Goal: Task Accomplishment & Management: Use online tool/utility

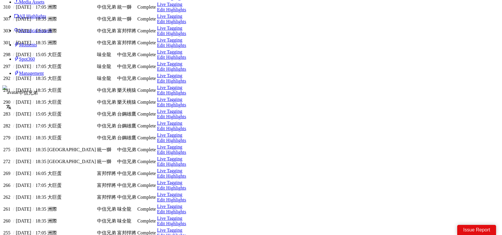
scroll to position [119, 0]
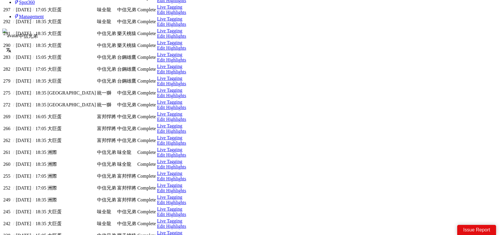
click at [392, 112] on link "Edit Highlights" at bounding box center [405, 111] width 27 height 5
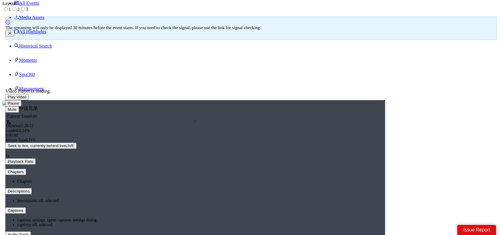
scroll to position [89, 0]
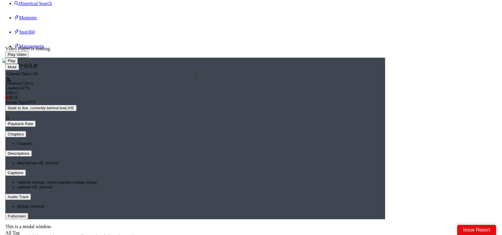
drag, startPoint x: 71, startPoint y: 168, endPoint x: 80, endPoint y: 169, distance: 8.9
click at [80, 169] on div "Loaded : 4.07% 0:08:12 0:08:26" at bounding box center [201, 164] width 270 height 12
drag, startPoint x: 90, startPoint y: 167, endPoint x: 96, endPoint y: 167, distance: 5.3
click at [96, 167] on div "Loaded : 4.22% 0:15:08 0:16:38" at bounding box center [202, 164] width 268 height 12
click at [107, 162] on div "Loaded : 9.43% 0:28:23 0:19:24" at bounding box center [202, 164] width 268 height 12
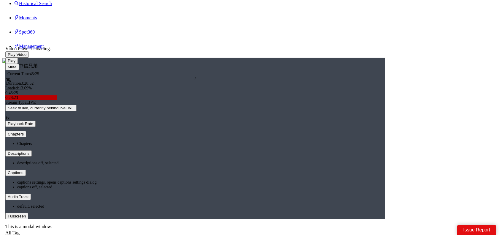
click at [128, 163] on div "0:45:25" at bounding box center [128, 164] width 0 height 2
click at [150, 164] on div "Loaded : 21.89% 1:02:55 0:45:25" at bounding box center [202, 164] width 262 height 2
click at [143, 163] on div "Loaded : 30.11% 0:54:51 0:54:51" at bounding box center [202, 164] width 262 height 2
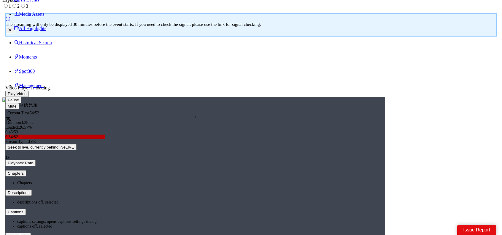
scroll to position [59, 0]
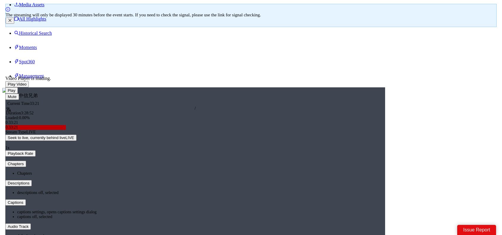
click at [113, 191] on div "Loaded : 0.00% 0:33:21 0:33:21" at bounding box center [202, 194] width 268 height 12
click at [109, 191] on div "Loaded : 16.14% 0:30:02 0:29:48" at bounding box center [202, 194] width 268 height 12
click at [114, 192] on div "Loaded : 14.41% 0:34:03 0:29:48" at bounding box center [202, 194] width 268 height 12
click at [120, 192] on div "Loaded : 16.37% 0:39:01 0:34:03" at bounding box center [202, 194] width 268 height 12
click at [124, 193] on div "Loaded : 18.82% 0:42:06 0:39:02" at bounding box center [202, 194] width 268 height 12
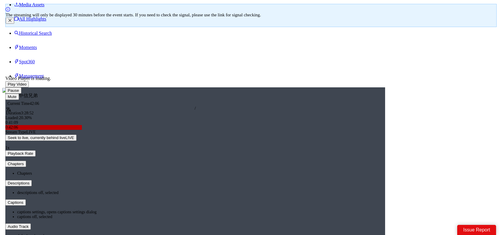
click at [123, 193] on div "0:42:06" at bounding box center [97, 194] width 53 height 2
click at [119, 193] on div "Loaded : 0.00% 0:38:47 0:39:44" at bounding box center [202, 194] width 262 height 2
click at [130, 193] on div "Loaded : 18.20% 0:45:39 0:37:51" at bounding box center [202, 194] width 262 height 2
click at [135, 192] on div "Loaded : 22.49% 0:50:37 0:46:50" at bounding box center [202, 194] width 268 height 12
click at [128, 191] on div "Loaded : 0.00% 0:46:50 0:50:37" at bounding box center [202, 194] width 268 height 12
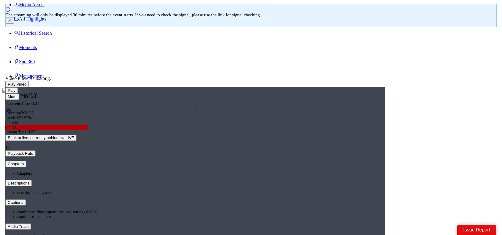
click at [126, 193] on div "0:43:31" at bounding box center [99, 194] width 57 height 2
click at [123, 193] on div "0:43:32" at bounding box center [98, 194] width 55 height 2
click at [132, 191] on div "Loaded : 19.97% 0:48:29 0:41:38" at bounding box center [202, 194] width 268 height 12
click at [143, 192] on div "Loaded : 23.40% 0:57:00 0:48:43" at bounding box center [202, 194] width 268 height 12
click at [143, 193] on div "0:57:00" at bounding box center [107, 194] width 72 height 2
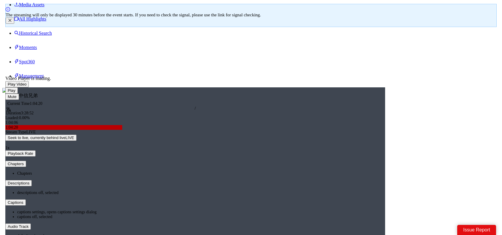
click at [152, 192] on div "Loaded : 0.00% 1:04:06 1:04:20" at bounding box center [204, 194] width 265 height 12
drag, startPoint x: 154, startPoint y: 193, endPoint x: 150, endPoint y: 193, distance: 3.9
click at [150, 193] on div "Loaded : 30.98% 1:01:47 1:03:57" at bounding box center [204, 194] width 259 height 2
click at [148, 193] on div "1:00:07" at bounding box center [113, 194] width 76 height 2
click at [144, 193] on div "0:59:38" at bounding box center [108, 194] width 75 height 2
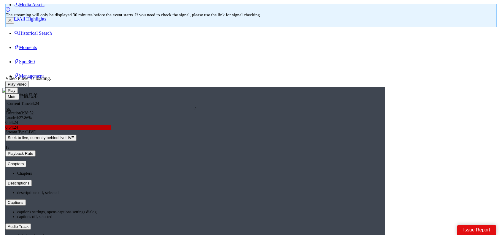
click at [139, 193] on div "Loaded : 27.86% 0:54:24 0:54:24" at bounding box center [202, 194] width 268 height 12
click at [135, 193] on div "Loaded : 26.57% 0:51:19 0:54:25" at bounding box center [202, 194] width 262 height 2
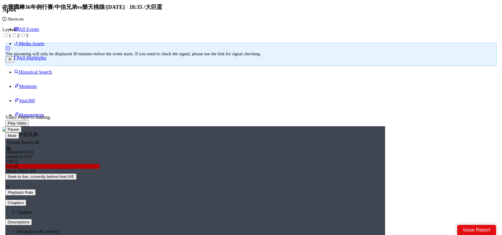
scroll to position [30, 0]
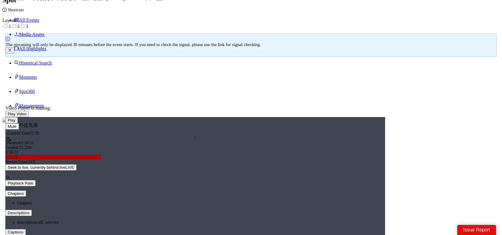
click at [134, 224] on div "0:52:30" at bounding box center [104, 224] width 66 height 2
click at [133, 224] on div "0:49:12" at bounding box center [102, 224] width 62 height 2
click at [138, 224] on div "Loaded : 23.74% 0:52:30 0:52:59" at bounding box center [202, 224] width 262 height 2
click at [144, 223] on div "Loaded : 27.86% 0:57:57 0:58:11" at bounding box center [202, 224] width 262 height 2
drag, startPoint x: 153, startPoint y: 223, endPoint x: 158, endPoint y: 223, distance: 4.7
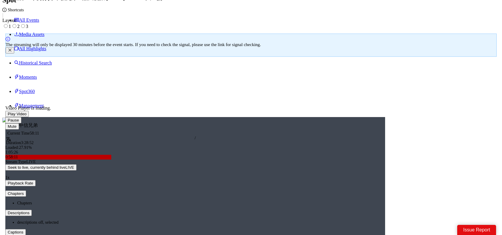
click at [153, 223] on div "Loaded : 27.91% 1:05:26 0:58:11" at bounding box center [202, 224] width 262 height 2
click at [160, 223] on div "Loaded : 0.00% 1:07:18 1:03:28" at bounding box center [204, 224] width 259 height 2
click at [168, 224] on div "Loaded : 33.08% 1:14:44 1:08:59" at bounding box center [204, 224] width 259 height 2
click at [177, 225] on div "Loaded : 0.00% 1:22:23 1:22:23" at bounding box center [204, 223] width 265 height 12
click at [181, 225] on div "Loaded : 39.59% 1:25:30 1:25:30" at bounding box center [204, 223] width 265 height 12
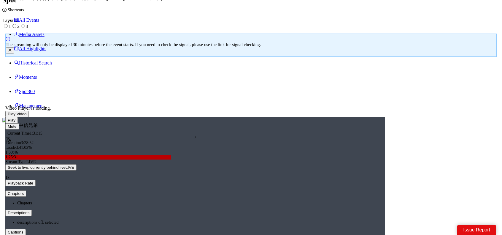
click at [188, 225] on div "Loaded : 41.02% 1:30:46 1:25:31" at bounding box center [204, 223] width 265 height 12
click at [197, 225] on div "Loaded : 43.80% 1:38:41 1:31:16" at bounding box center [204, 223] width 265 height 12
click at [210, 225] on div "Loaded : 47.45% 1:48:59 1:38:55" at bounding box center [204, 223] width 265 height 12
click at [187, 225] on div "Loaded : 52.24% 1:30:32 1:48:59" at bounding box center [204, 223] width 265 height 12
click at [177, 223] on div "Loaded : 43.33% 1:22:38 1:30:18" at bounding box center [204, 224] width 259 height 2
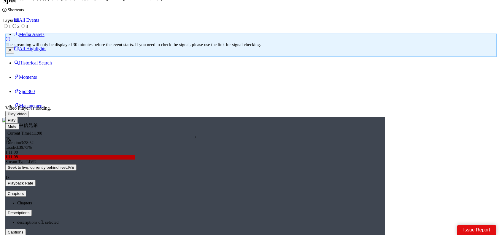
click at [163, 223] on div "Loaded : 39.73% 1:11:08 1:11:08" at bounding box center [204, 224] width 259 height 2
click at [158, 222] on div "Loaded : 34.28% 1:10:20 1:11:09" at bounding box center [204, 223] width 265 height 12
click at [154, 222] on div "Loaded : 32.51% 1:03:57 1:07:42" at bounding box center [204, 223] width 265 height 12
click at [254, 144] on video "Video Player" at bounding box center [178, 118] width 350 height 197
click at [179, 219] on div "Loaded : 31.12% 1:23:07 1:03:57" at bounding box center [204, 223] width 265 height 12
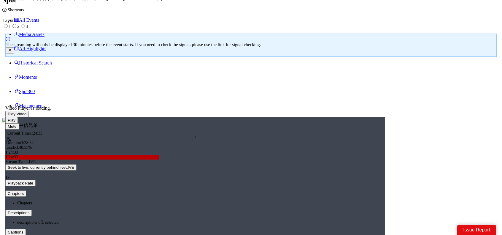
click at [200, 127] on video "Video Player" at bounding box center [178, 118] width 350 height 197
click at [178, 223] on div "1:24:34" at bounding box center [127, 224] width 105 height 2
click at [180, 169] on video "Video Player" at bounding box center [178, 118] width 350 height 197
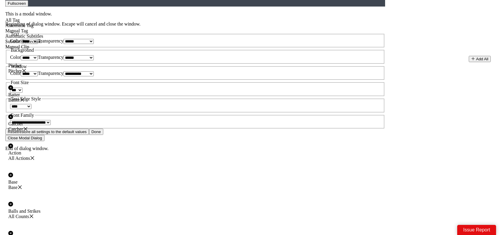
scroll to position [183, 0]
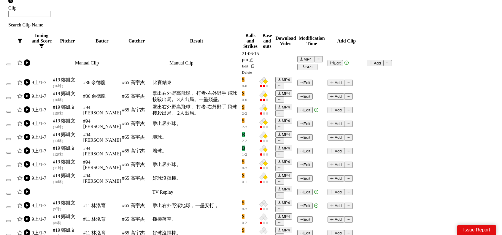
click at [39, 181] on link "5" at bounding box center [42, 184] width 7 height 7
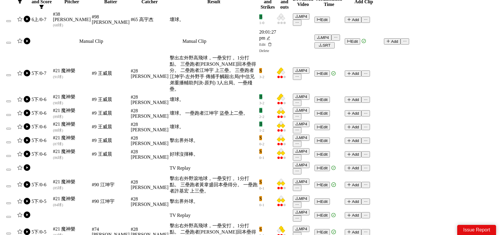
click at [58, 194] on link "8" at bounding box center [58, 197] width 7 height 7
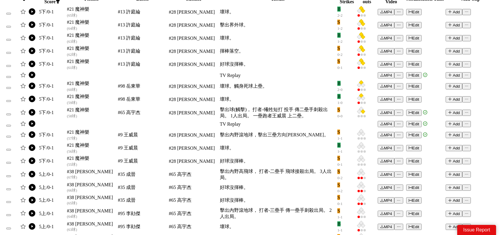
scroll to position [555, 0]
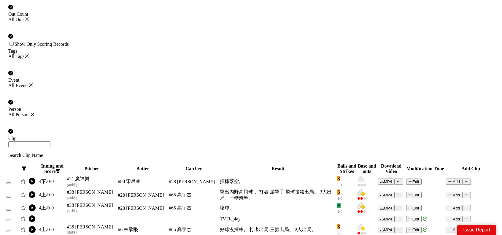
scroll to position [545, 0]
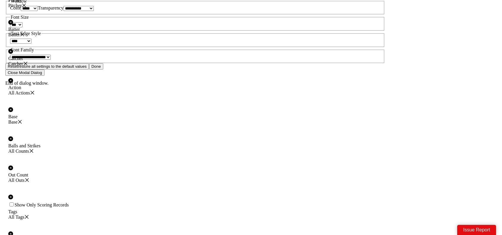
scroll to position [307, 0]
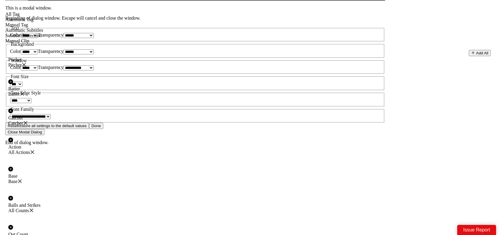
click at [327, 115] on button "Add" at bounding box center [331, 118] width 19 height 7
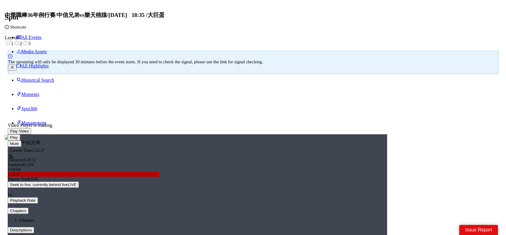
scroll to position [0, 0]
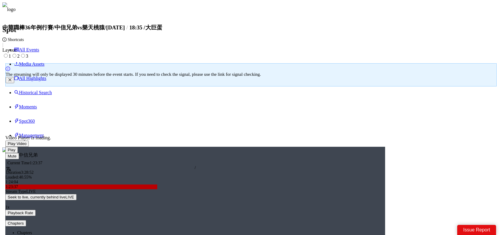
click at [490, 101] on icon "delete" at bounding box center [489, 101] width 4 height 4
click at [475, 101] on button "Edit" at bounding box center [474, 101] width 18 height 7
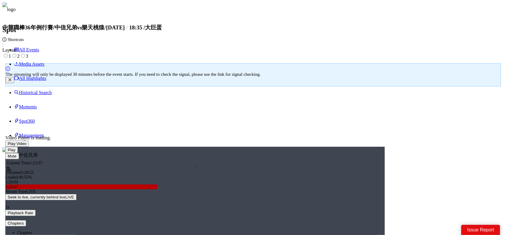
drag, startPoint x: 257, startPoint y: 185, endPoint x: 318, endPoint y: 187, distance: 61.2
click at [318, 187] on div "22.0 s" at bounding box center [314, 185] width 80 height 12
drag, startPoint x: 174, startPoint y: 200, endPoint x: 211, endPoint y: 188, distance: 38.4
click at [176, 200] on icon "reload" at bounding box center [178, 202] width 4 height 4
drag, startPoint x: 221, startPoint y: 182, endPoint x: 157, endPoint y: 182, distance: 63.8
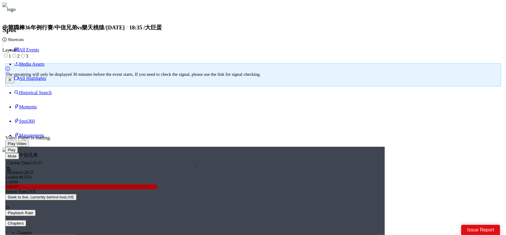
click at [157, 182] on div at bounding box center [189, 184] width 239 height 13
drag, startPoint x: 293, startPoint y: 184, endPoint x: 263, endPoint y: 184, distance: 30.0
click at [263, 184] on div at bounding box center [208, 184] width 239 height 13
drag, startPoint x: 244, startPoint y: 184, endPoint x: 335, endPoint y: 184, distance: 91.7
click at [323, 185] on div at bounding box center [322, 184] width 4 height 13
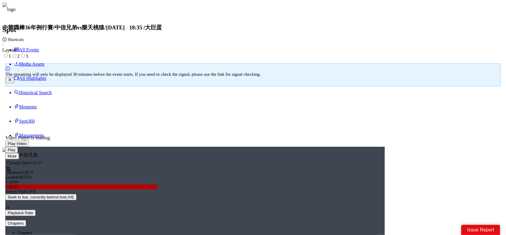
drag, startPoint x: 325, startPoint y: 184, endPoint x: 237, endPoint y: 186, distance: 87.8
click at [237, 186] on div at bounding box center [150, 184] width 239 height 13
drag, startPoint x: 218, startPoint y: 184, endPoint x: 327, endPoint y: 180, distance: 109.0
click at [325, 181] on div at bounding box center [325, 184] width 4 height 13
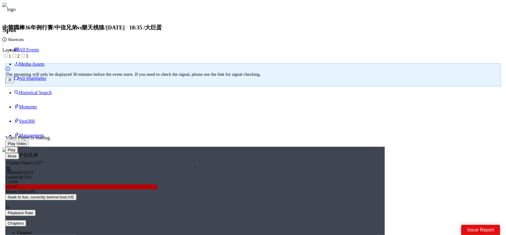
drag, startPoint x: 350, startPoint y: 179, endPoint x: 302, endPoint y: 181, distance: 48.1
click at [306, 181] on div at bounding box center [213, 181] width 239 height 13
drag, startPoint x: 280, startPoint y: 180, endPoint x: 342, endPoint y: 183, distance: 62.4
click at [343, 183] on div at bounding box center [345, 181] width 4 height 13
click at [342, 230] on span "Replace Original Clip Range" at bounding box center [340, 227] width 53 height 7
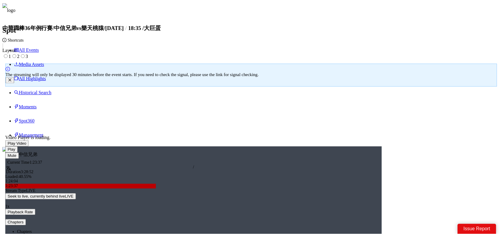
scroll to position [0, 0]
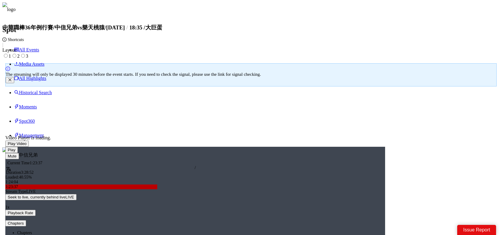
click at [442, 193] on button "Create (Duration: 01:50)" at bounding box center [428, 190] width 132 height 9
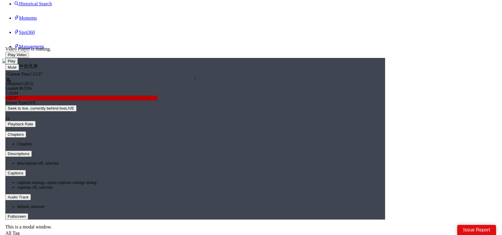
scroll to position [89, 0]
click at [435, 139] on icon "edit" at bounding box center [437, 141] width 4 height 4
type textarea "*"
type textarea "**"
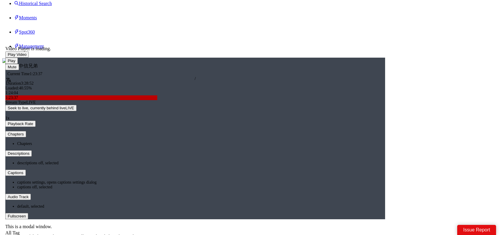
type textarea "**"
type textarea "***"
type textarea "****"
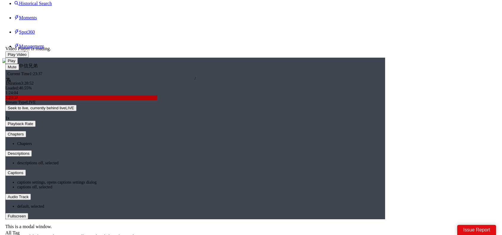
type textarea "****"
type textarea "******"
type textarea "*******"
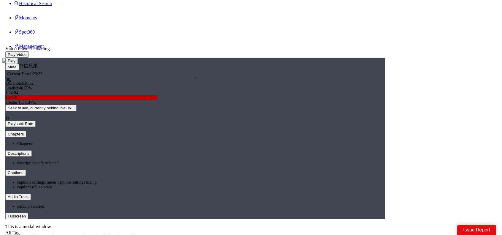
type textarea "*******"
type textarea "********"
type textarea "*********"
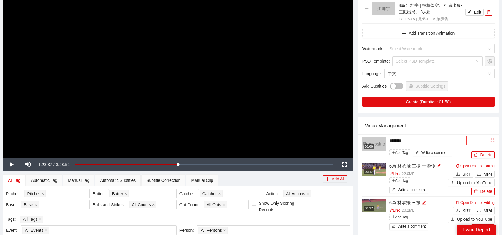
type textarea "*********"
type textarea "**********"
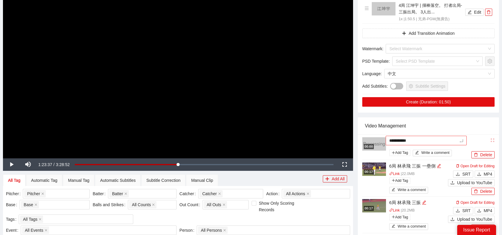
type textarea "**********"
click at [426, 131] on div "Video Management" at bounding box center [428, 125] width 127 height 17
click at [224, 165] on div "Loaded : 40.55% 2:00:43 1:23:37" at bounding box center [204, 164] width 259 height 2
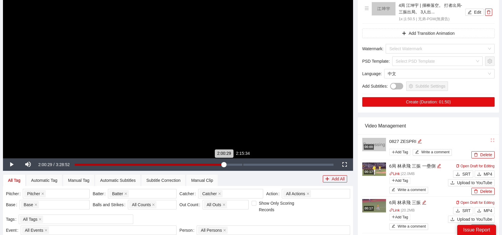
click at [243, 163] on div "Loaded : 57.88% 2:15:34 2:00:29" at bounding box center [204, 164] width 265 height 12
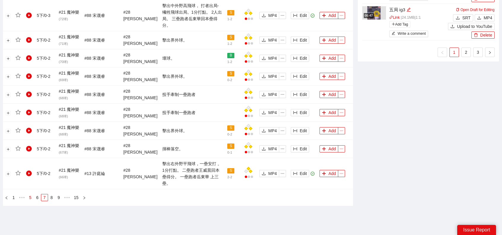
click at [30, 194] on link "5" at bounding box center [30, 197] width 7 height 7
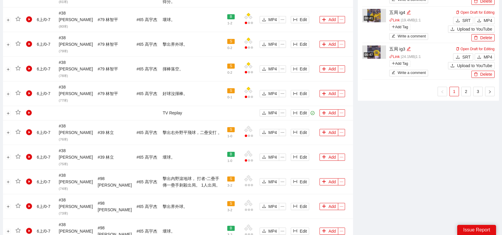
scroll to position [548, 0]
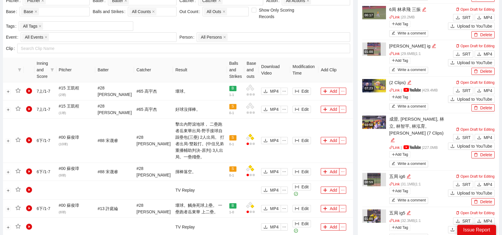
scroll to position [222, 0]
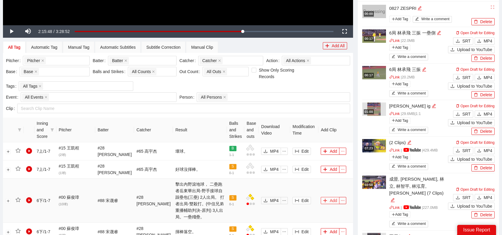
click at [326, 197] on button "Add" at bounding box center [330, 200] width 19 height 7
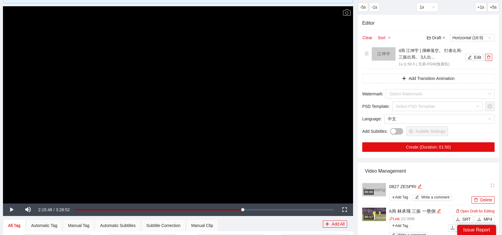
scroll to position [0, 0]
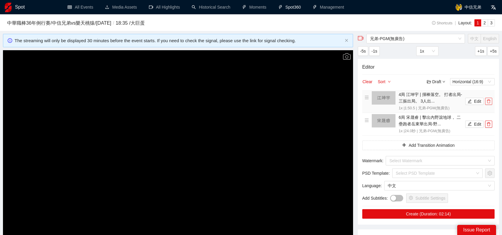
click at [491, 101] on span "delete" at bounding box center [488, 101] width 7 height 4
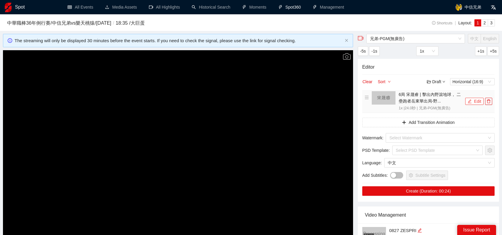
click at [477, 98] on button "Edit" at bounding box center [474, 101] width 18 height 7
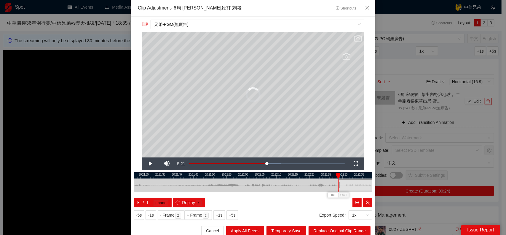
drag, startPoint x: 249, startPoint y: 184, endPoint x: 289, endPoint y: 185, distance: 39.5
click at [375, 186] on div "**********" at bounding box center [253, 117] width 506 height 235
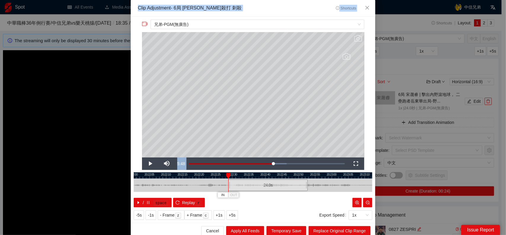
drag, startPoint x: 255, startPoint y: 183, endPoint x: 120, endPoint y: 184, distance: 134.1
click at [120, 184] on div "**********" at bounding box center [253, 117] width 506 height 235
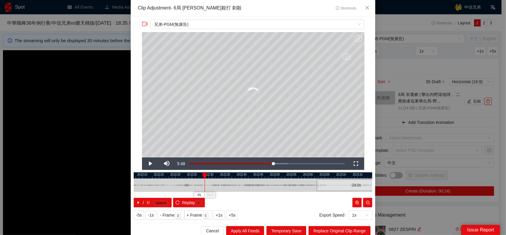
drag, startPoint x: 234, startPoint y: 183, endPoint x: 338, endPoint y: 185, distance: 103.9
click at [348, 185] on div "24.0 s" at bounding box center [357, 185] width 80 height 12
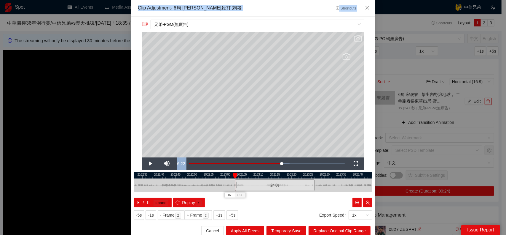
drag, startPoint x: 292, startPoint y: 186, endPoint x: 107, endPoint y: 185, distance: 184.9
click at [107, 185] on div "**********" at bounding box center [253, 117] width 506 height 235
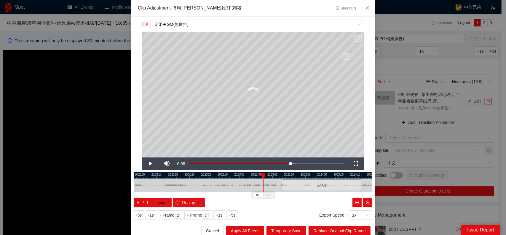
drag, startPoint x: 174, startPoint y: 181, endPoint x: 357, endPoint y: 188, distance: 182.6
click at [358, 188] on div "24.0 s" at bounding box center [322, 185] width 80 height 12
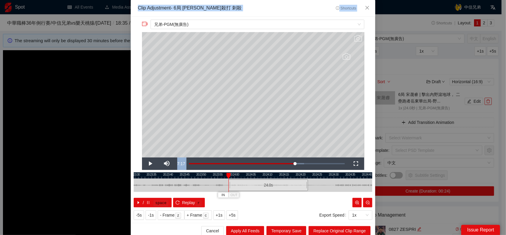
drag, startPoint x: 281, startPoint y: 188, endPoint x: 107, endPoint y: 187, distance: 173.9
click at [105, 188] on div "**********" at bounding box center [253, 117] width 506 height 235
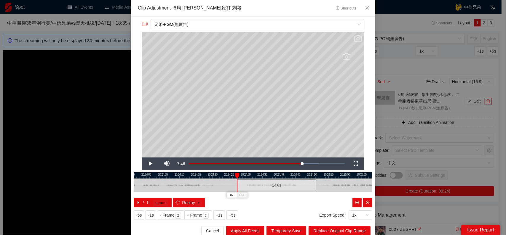
drag, startPoint x: 177, startPoint y: 184, endPoint x: 262, endPoint y: 187, distance: 84.9
click at [262, 187] on div "24.0 s" at bounding box center [277, 185] width 80 height 12
drag, startPoint x: 331, startPoint y: 184, endPoint x: 228, endPoint y: 187, distance: 102.7
click at [230, 187] on div at bounding box center [153, 184] width 239 height 13
drag, startPoint x: 213, startPoint y: 185, endPoint x: 347, endPoint y: 188, distance: 134.5
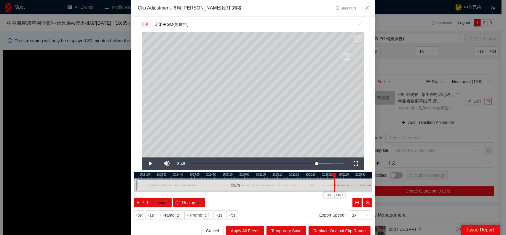
click at [332, 187] on div "20:24:25 20:24:30 20:24:35 20:24:40 20:24:45 20:24:50 20:24:55 20:25:00 20:25:0…" at bounding box center [253, 189] width 239 height 35
drag, startPoint x: 348, startPoint y: 188, endPoint x: 278, endPoint y: 189, distance: 70.0
click at [278, 189] on div at bounding box center [183, 184] width 239 height 13
drag, startPoint x: 262, startPoint y: 184, endPoint x: 343, endPoint y: 185, distance: 80.7
click at [331, 186] on div at bounding box center [330, 184] width 4 height 13
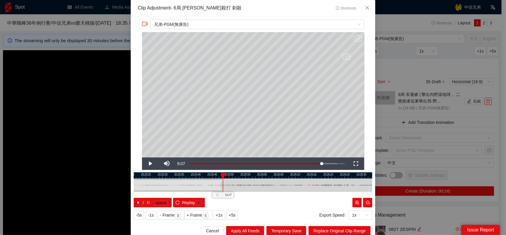
drag, startPoint x: 347, startPoint y: 185, endPoint x: 235, endPoint y: 190, distance: 112.6
click at [236, 190] on div at bounding box center [142, 184] width 239 height 13
drag, startPoint x: 220, startPoint y: 184, endPoint x: 294, endPoint y: 185, distance: 74.2
click at [294, 185] on div at bounding box center [296, 184] width 4 height 13
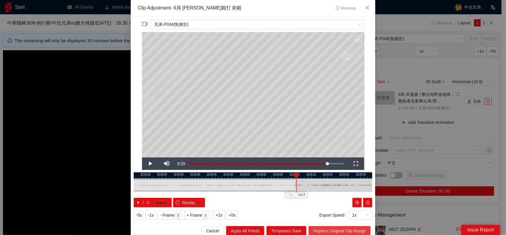
click at [334, 226] on button "Replace Original Clip Range" at bounding box center [340, 230] width 62 height 9
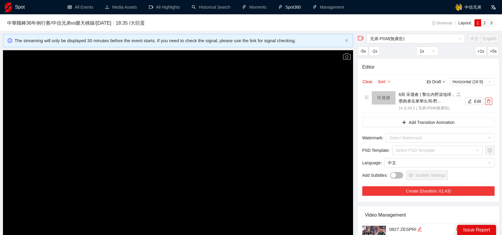
click at [438, 192] on button "Create (Duration: 01:43)" at bounding box center [428, 190] width 132 height 9
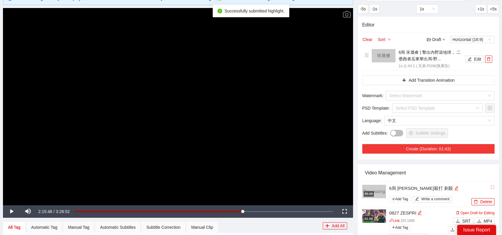
scroll to position [59, 0]
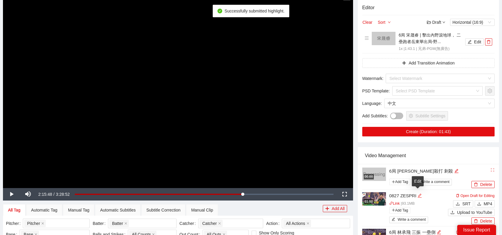
click at [418, 194] on icon "edit" at bounding box center [420, 195] width 4 height 4
type textarea "**********"
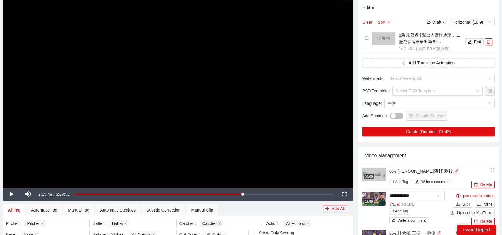
click at [452, 155] on div "Video Management" at bounding box center [428, 155] width 127 height 17
click at [488, 205] on span "MP4" at bounding box center [488, 203] width 9 height 7
click at [454, 169] on icon "edit" at bounding box center [456, 171] width 4 height 4
type textarea "*"
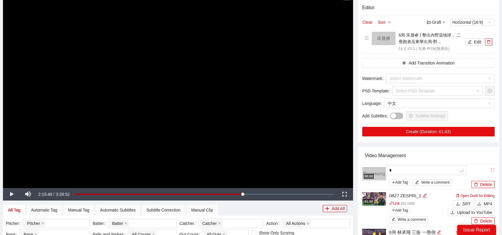
type textarea "**"
type textarea "***"
type textarea "****"
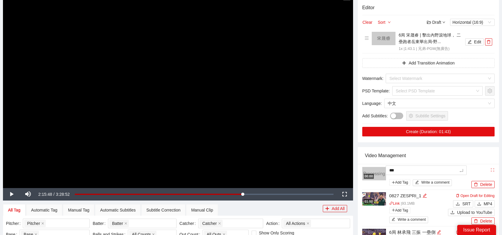
type textarea "****"
type textarea "******"
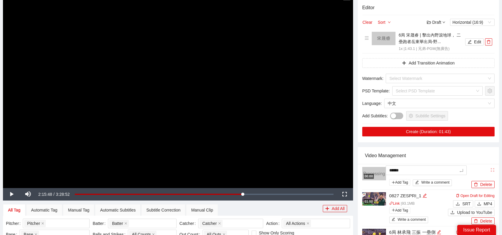
type textarea "*******"
type textarea "********"
type textarea "*********"
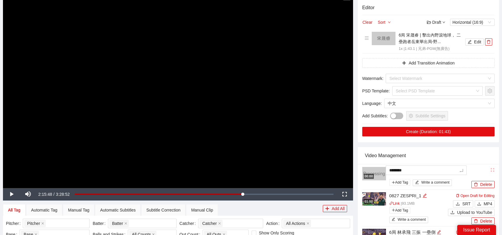
type textarea "*********"
type textarea "**********"
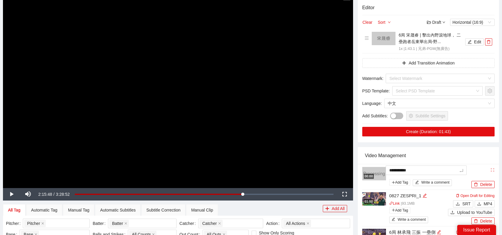
type textarea "**********"
click at [446, 157] on div "Video Management" at bounding box center [428, 155] width 127 height 17
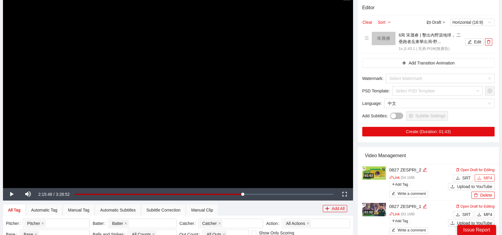
click at [488, 178] on span "MP4" at bounding box center [488, 177] width 9 height 7
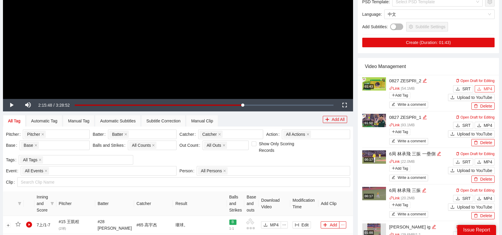
scroll to position [89, 0]
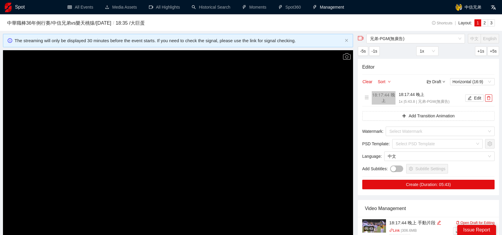
drag, startPoint x: 229, startPoint y: 141, endPoint x: 231, endPoint y: 138, distance: 3.5
click at [229, 141] on video "Video Player" at bounding box center [178, 148] width 350 height 197
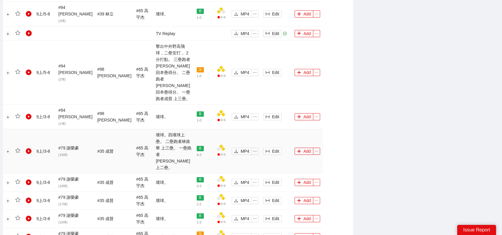
scroll to position [671, 0]
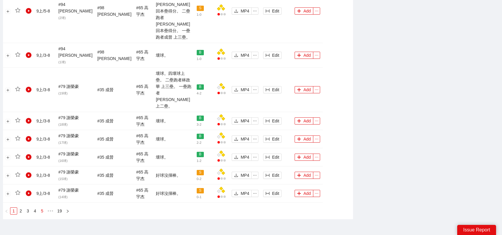
click at [43, 207] on link "5" at bounding box center [42, 210] width 7 height 7
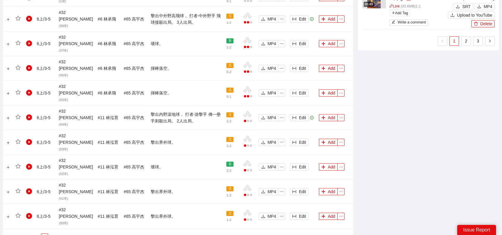
click at [59, 234] on link "9" at bounding box center [58, 237] width 7 height 7
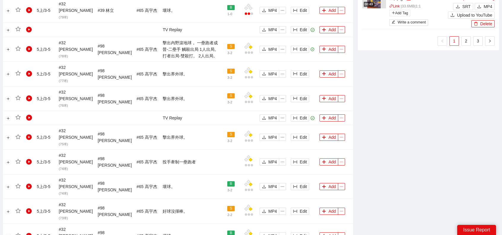
scroll to position [551, 0]
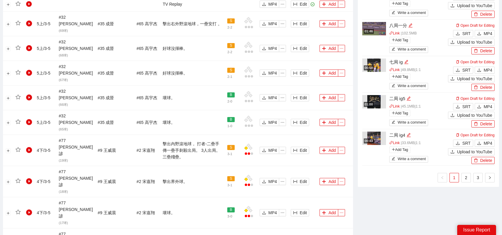
scroll to position [403, 0]
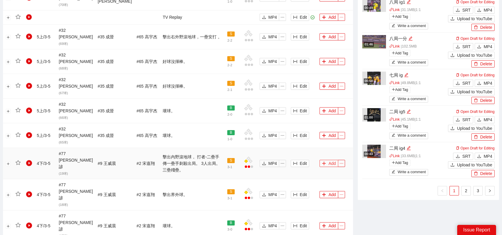
click at [328, 156] on button "Add" at bounding box center [329, 159] width 19 height 7
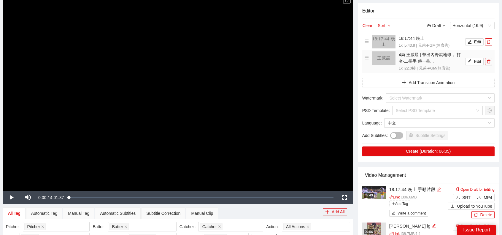
scroll to position [47, 0]
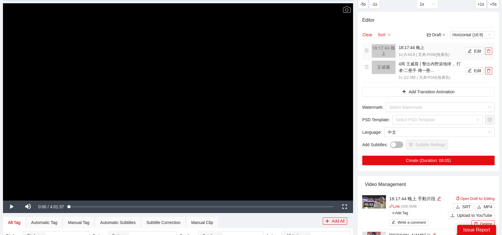
click at [488, 51] on icon "delete" at bounding box center [489, 51] width 4 height 4
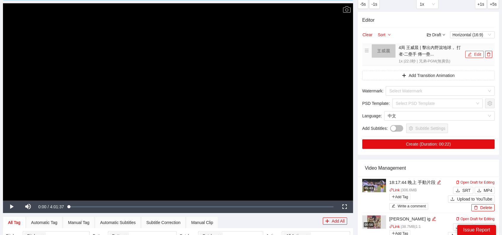
click at [475, 53] on button "Edit" at bounding box center [474, 54] width 18 height 7
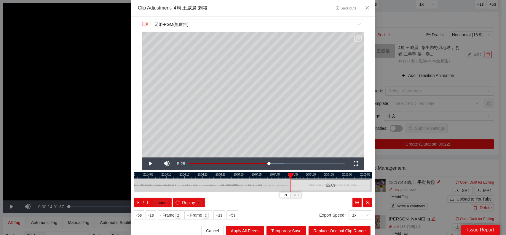
drag, startPoint x: 244, startPoint y: 185, endPoint x: 322, endPoint y: 185, distance: 77.7
click at [322, 185] on div "22.0 s" at bounding box center [331, 185] width 80 height 12
drag, startPoint x: 270, startPoint y: 183, endPoint x: 142, endPoint y: 185, distance: 128.5
click at [141, 185] on div at bounding box center [126, 184] width 239 height 13
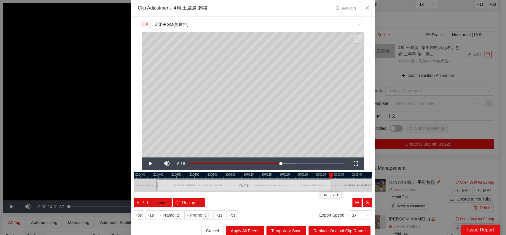
drag, startPoint x: 238, startPoint y: 185, endPoint x: 328, endPoint y: 185, distance: 90.5
click at [329, 185] on div at bounding box center [331, 184] width 4 height 13
drag, startPoint x: 340, startPoint y: 188, endPoint x: 260, endPoint y: 189, distance: 80.4
click at [269, 191] on div at bounding box center [181, 184] width 239 height 13
click at [262, 185] on div at bounding box center [262, 185] width 0 height 13
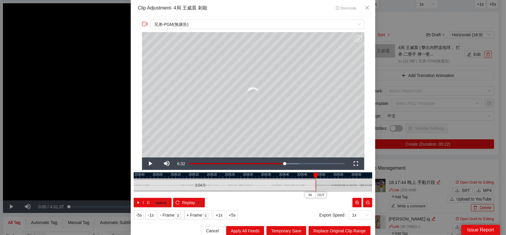
drag, startPoint x: 255, startPoint y: 184, endPoint x: 319, endPoint y: 182, distance: 64.1
click at [318, 182] on div at bounding box center [317, 184] width 4 height 13
drag, startPoint x: 332, startPoint y: 185, endPoint x: 252, endPoint y: 190, distance: 80.0
click at [253, 190] on div at bounding box center [218, 184] width 239 height 13
drag, startPoint x: 239, startPoint y: 186, endPoint x: 322, endPoint y: 183, distance: 83.1
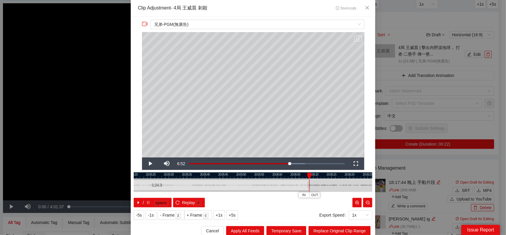
click at [307, 185] on div at bounding box center [309, 184] width 4 height 13
drag, startPoint x: 324, startPoint y: 183, endPoint x: 233, endPoint y: 188, distance: 90.9
click at [233, 188] on div at bounding box center [162, 184] width 239 height 13
drag, startPoint x: 216, startPoint y: 182, endPoint x: 219, endPoint y: 184, distance: 3.2
click at [220, 184] on div at bounding box center [222, 184] width 4 height 13
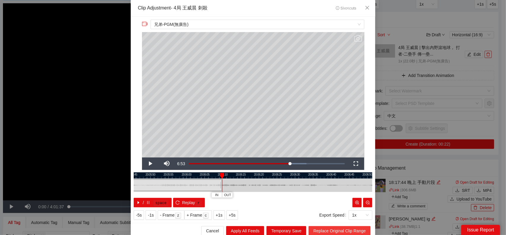
click at [338, 231] on span "Replace Original Clip Range" at bounding box center [340, 230] width 53 height 7
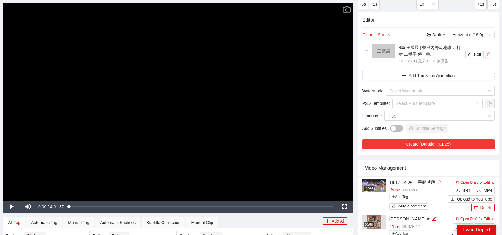
click at [448, 141] on button "Create (Duration: 01:25)" at bounding box center [428, 143] width 132 height 9
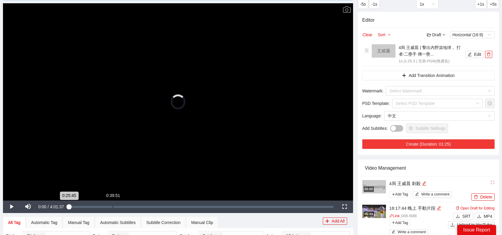
drag, startPoint x: 98, startPoint y: 207, endPoint x: 113, endPoint y: 208, distance: 15.2
click at [113, 208] on div "Loaded : 0.00% 0:39:51 0:25:45" at bounding box center [201, 206] width 270 height 12
drag, startPoint x: 112, startPoint y: 207, endPoint x: 123, endPoint y: 206, distance: 10.7
click at [123, 206] on div "Loaded : 0.00% 0:46:31 0:37:29" at bounding box center [202, 207] width 262 height 2
drag, startPoint x: 115, startPoint y: 205, endPoint x: 141, endPoint y: 206, distance: 26.4
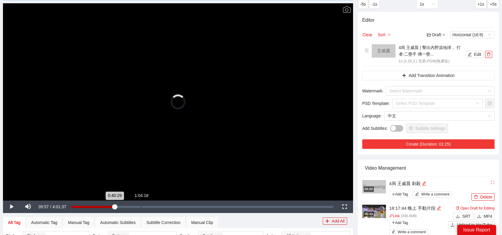
click at [141, 206] on div "Loaded : 0.00% 1:04:18 0:40:29" at bounding box center [202, 207] width 262 height 2
drag, startPoint x: 134, startPoint y: 207, endPoint x: 149, endPoint y: 206, distance: 14.9
click at [135, 207] on div "0:55:41" at bounding box center [134, 207] width 0 height 2
click at [149, 206] on div "Loaded : 0.00% 1:08:08 0:56:15" at bounding box center [202, 207] width 262 height 2
click at [156, 205] on div "Loaded : 29.70% 1:16:06 1:11:41" at bounding box center [204, 206] width 265 height 12
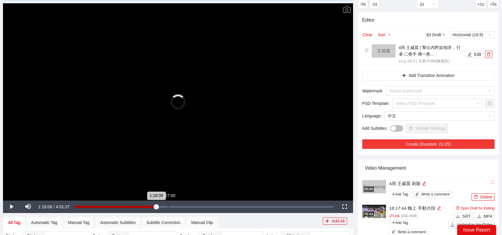
click at [168, 204] on div "Loaded : 31.57% 1:27:00 1:16:06" at bounding box center [204, 206] width 265 height 12
click at [172, 204] on div "Loaded : 36.13% 1:30:36 1:27:17" at bounding box center [204, 206] width 265 height 12
click at [183, 203] on div "Loaded : 0.00% 1:40:51 1:31:09" at bounding box center [204, 206] width 265 height 12
click at [192, 204] on div "Loaded : 41.83% 1:49:10 1:40:51" at bounding box center [204, 206] width 265 height 12
click at [201, 206] on div "1:58:02" at bounding box center [201, 207] width 0 height 2
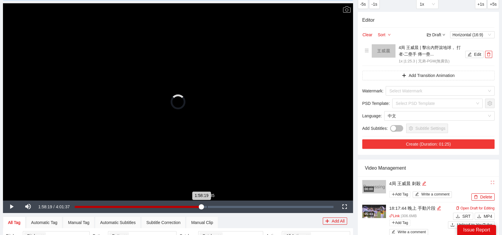
click at [207, 206] on div "2:03:35" at bounding box center [207, 207] width 0 height 2
click at [207, 206] on div "2:03:51" at bounding box center [141, 207] width 133 height 2
click at [214, 206] on div "Loaded : 52.06% 2:09:24 2:05:31" at bounding box center [204, 207] width 259 height 2
click at [218, 206] on div "Loaded : 53.83% 2:13:00 2:09:57" at bounding box center [204, 207] width 259 height 2
click at [221, 206] on div "2:16:36" at bounding box center [221, 207] width 0 height 2
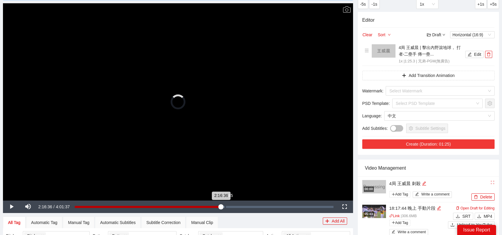
click at [226, 206] on div "2:20:45" at bounding box center [226, 207] width 0 height 2
click at [226, 206] on div "2:20:45" at bounding box center [150, 207] width 151 height 2
click at [228, 207] on div "2:23:15" at bounding box center [151, 207] width 153 height 2
click at [229, 207] on div "2:24:05" at bounding box center [152, 207] width 154 height 2
click at [235, 207] on div "2:29:21" at bounding box center [235, 207] width 0 height 2
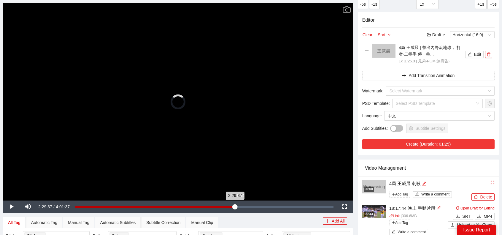
click at [235, 207] on div "2:29:37" at bounding box center [155, 207] width 160 height 2
click at [237, 207] on div "2:31:50" at bounding box center [156, 207] width 163 height 2
click at [240, 207] on div "2:34:03" at bounding box center [157, 207] width 165 height 2
click at [241, 207] on div "2:35:10" at bounding box center [158, 207] width 166 height 2
click at [232, 207] on div "2:26:35" at bounding box center [232, 207] width 0 height 2
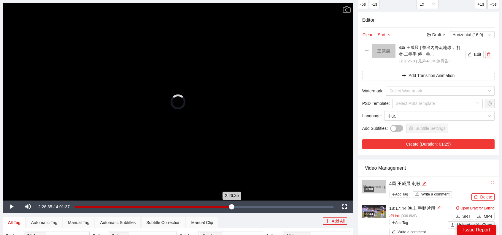
click at [228, 207] on div "2:26:35" at bounding box center [153, 207] width 157 height 2
click at [224, 207] on div "2:23:48" at bounding box center [152, 207] width 154 height 2
click at [235, 207] on div "Loaded : 57.68% 2:27:08 2:19:22" at bounding box center [204, 206] width 265 height 12
click at [238, 207] on div "Loaded : 61.87% 2:32:24 2:29:21" at bounding box center [204, 206] width 265 height 12
click at [241, 208] on div "Loaded : 63.19% 2:34:53 2:32:24" at bounding box center [204, 206] width 265 height 12
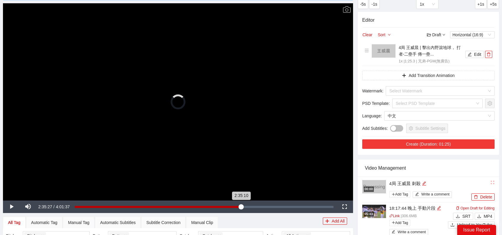
click at [240, 208] on div "2:35:10" at bounding box center [158, 207] width 166 height 2
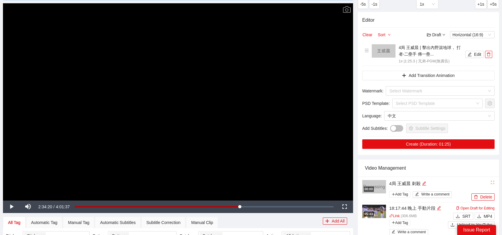
click at [239, 183] on video "Video Player" at bounding box center [178, 101] width 350 height 197
click at [239, 207] on div "2:33:47" at bounding box center [157, 207] width 165 height 2
click at [264, 114] on video "Video Player" at bounding box center [178, 101] width 350 height 197
click at [445, 183] on icon "edit" at bounding box center [447, 183] width 4 height 4
type textarea "*"
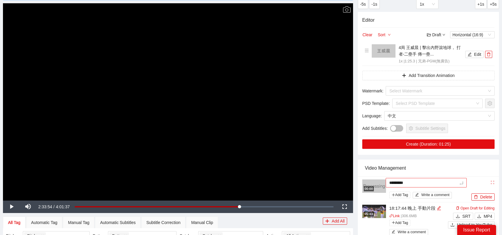
type textarea "*"
type textarea "**"
type textarea "***"
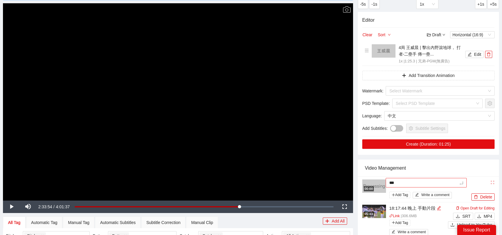
type textarea "****"
type textarea "******"
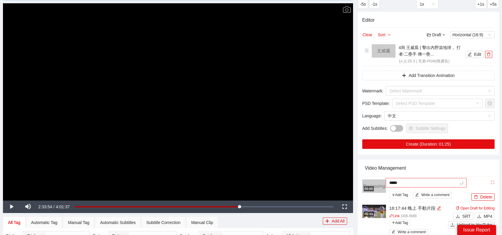
type textarea "******"
type textarea "*******"
type textarea "********"
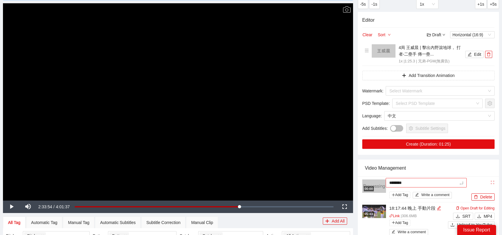
type textarea "*********"
type textarea "**********"
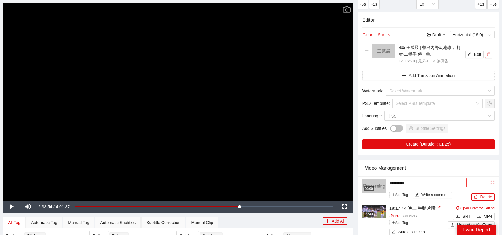
type textarea "**********"
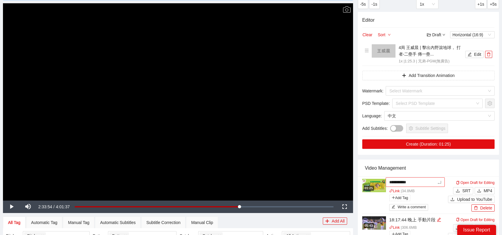
type textarea "**********"
click at [436, 162] on div "Video Management" at bounding box center [428, 167] width 127 height 17
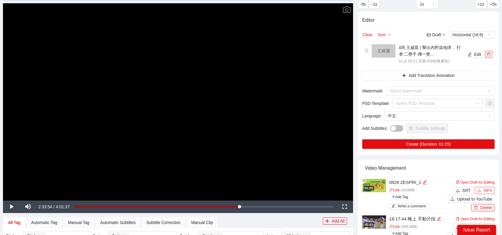
click at [491, 190] on span "MP4" at bounding box center [488, 190] width 9 height 7
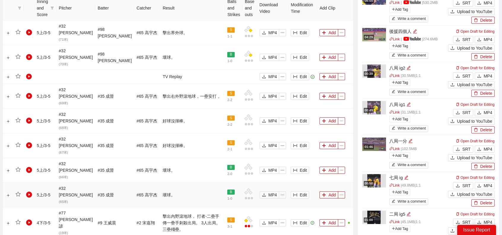
scroll to position [551, 0]
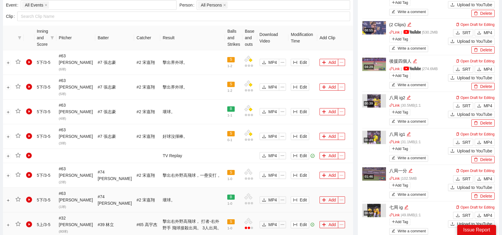
scroll to position [344, 0]
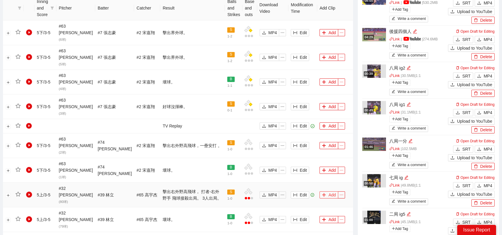
click at [327, 191] on button "Add" at bounding box center [329, 194] width 19 height 7
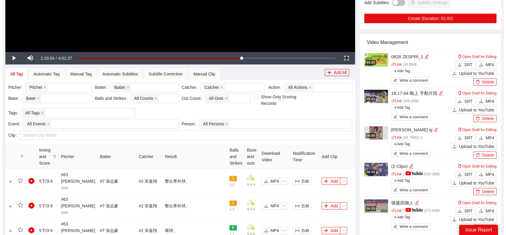
scroll to position [77, 0]
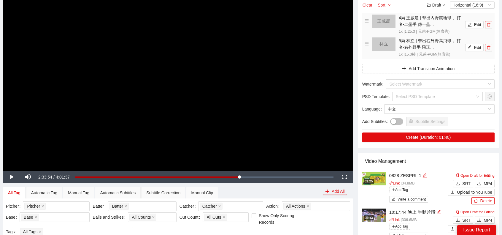
drag, startPoint x: 491, startPoint y: 23, endPoint x: 486, endPoint y: 23, distance: 5.3
click at [491, 23] on span "delete" at bounding box center [488, 25] width 7 height 4
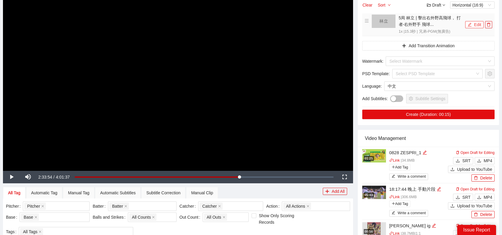
click at [482, 21] on button "Edit" at bounding box center [474, 24] width 18 height 7
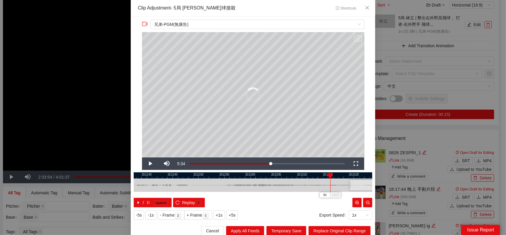
drag, startPoint x: 249, startPoint y: 184, endPoint x: 390, endPoint y: 199, distance: 142.0
click at [391, 199] on div "**********" at bounding box center [253, 117] width 506 height 235
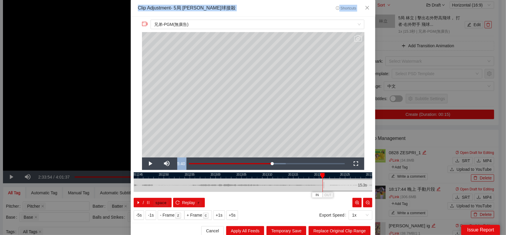
drag, startPoint x: 310, startPoint y: 188, endPoint x: 102, endPoint y: 187, distance: 208.0
click at [101, 187] on div "**********" at bounding box center [253, 117] width 506 height 235
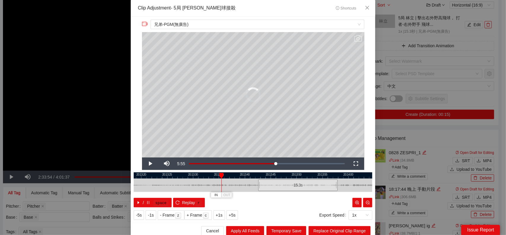
drag, startPoint x: 185, startPoint y: 185, endPoint x: 312, endPoint y: 182, distance: 127.0
click at [305, 193] on div "20:13:15 20:13:20 20:13:25 20:13:30 20:13:35 20:13:40 20:13:45 20:13:50 20:13:5…" at bounding box center [253, 189] width 239 height 35
drag, startPoint x: 277, startPoint y: 184, endPoint x: 243, endPoint y: 182, distance: 34.2
click at [243, 182] on div "15.3 s" at bounding box center [268, 185] width 80 height 12
click at [240, 184] on div "15.3 s" at bounding box center [266, 185] width 80 height 12
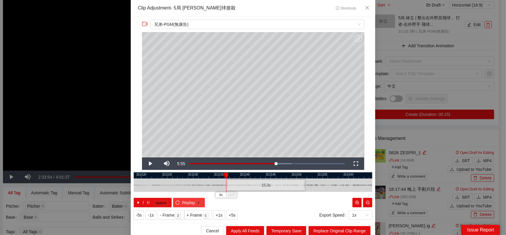
click at [176, 200] on icon "reload" at bounding box center [178, 202] width 4 height 4
drag, startPoint x: 340, startPoint y: 183, endPoint x: 283, endPoint y: 186, distance: 56.8
click at [283, 186] on div at bounding box center [200, 184] width 239 height 13
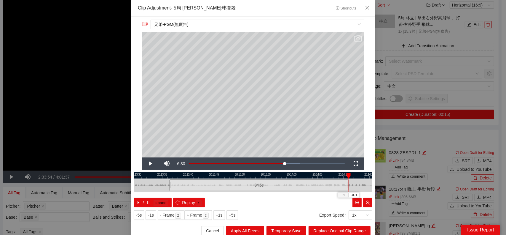
drag, startPoint x: 245, startPoint y: 184, endPoint x: 345, endPoint y: 190, distance: 99.9
click at [346, 190] on div at bounding box center [348, 184] width 4 height 13
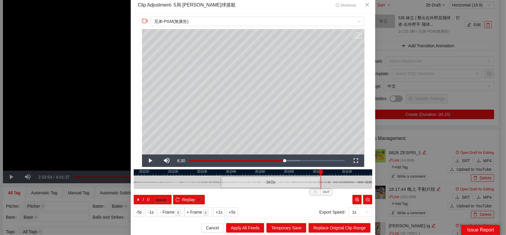
drag, startPoint x: 357, startPoint y: 182, endPoint x: 284, endPoint y: 185, distance: 73.3
click at [284, 185] on div at bounding box center [224, 181] width 239 height 13
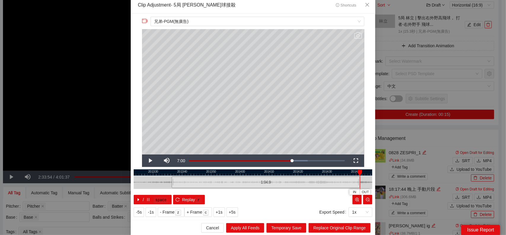
drag, startPoint x: 269, startPoint y: 181, endPoint x: 357, endPoint y: 181, distance: 88.1
click at [358, 181] on div at bounding box center [360, 181] width 4 height 13
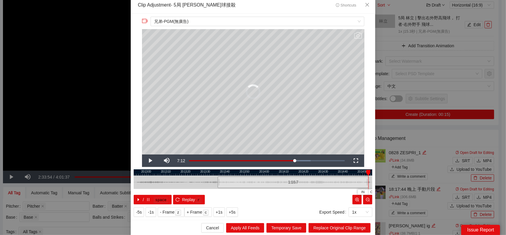
drag, startPoint x: 344, startPoint y: 181, endPoint x: 367, endPoint y: 181, distance: 23.1
click at [367, 181] on div at bounding box center [368, 181] width 4 height 13
drag, startPoint x: 364, startPoint y: 179, endPoint x: 317, endPoint y: 181, distance: 46.9
click at [317, 181] on div at bounding box center [253, 181] width 239 height 13
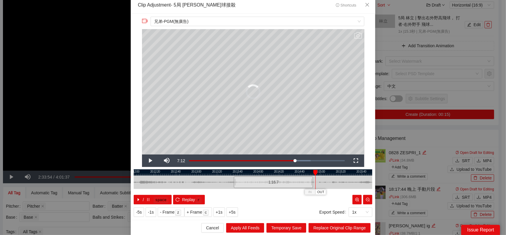
click at [315, 180] on div at bounding box center [315, 182] width 0 height 13
drag, startPoint x: 311, startPoint y: 180, endPoint x: 315, endPoint y: 181, distance: 4.8
click at [315, 181] on div "20:11:40 20:12:00 20:12:20 20:12:40 20:13:00 20:13:20 20:13:40 20:14:00 20:14:2…" at bounding box center [253, 186] width 239 height 35
click at [344, 224] on span "Replace Original Clip Range" at bounding box center [340, 227] width 53 height 7
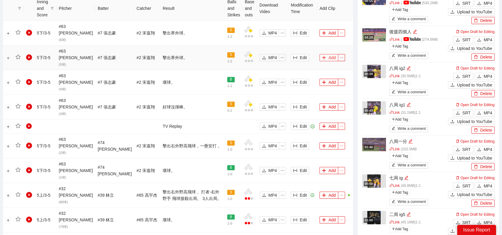
scroll to position [344, 0]
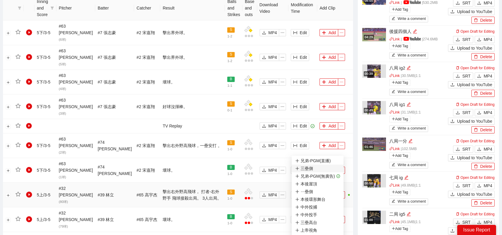
click at [325, 169] on span "三壘側" at bounding box center [317, 168] width 45 height 7
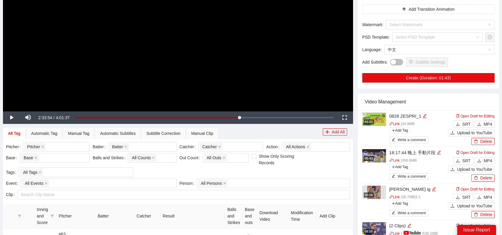
scroll to position [0, 0]
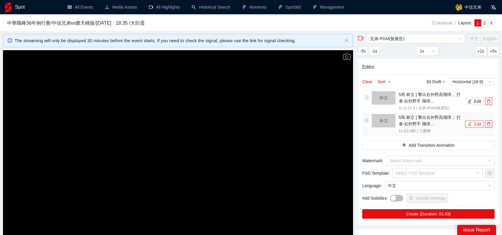
click at [477, 125] on button "Edit" at bounding box center [474, 123] width 18 height 7
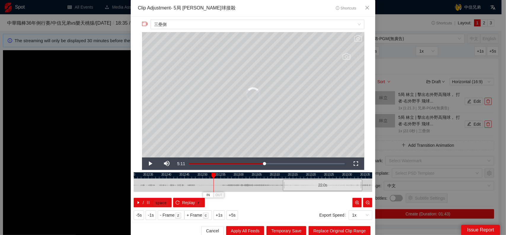
drag, startPoint x: 253, startPoint y: 186, endPoint x: 323, endPoint y: 189, distance: 70.1
click at [323, 189] on div "22.0 s" at bounding box center [323, 185] width 80 height 12
drag, startPoint x: 257, startPoint y: 186, endPoint x: 134, endPoint y: 187, distance: 123.1
click at [134, 187] on div at bounding box center [240, 184] width 239 height 13
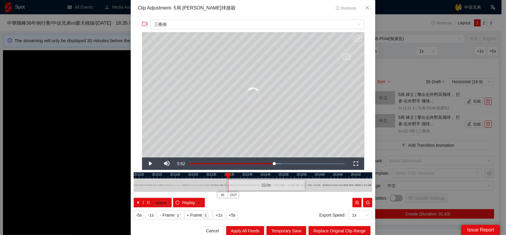
drag, startPoint x: 182, startPoint y: 183, endPoint x: 256, endPoint y: 188, distance: 74.0
click at [256, 188] on div "22.0 s" at bounding box center [266, 185] width 80 height 12
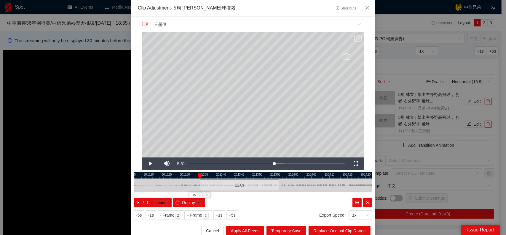
drag, startPoint x: 328, startPoint y: 188, endPoint x: 263, endPoint y: 192, distance: 65.1
click at [267, 192] on div "20:13:15 20:13:20 20:13:25 20:13:30 20:13:35 20:13:40 20:13:45 20:13:50 20:13:5…" at bounding box center [253, 189] width 239 height 35
drag, startPoint x: 239, startPoint y: 185, endPoint x: 332, endPoint y: 188, distance: 93.2
click at [320, 189] on div at bounding box center [322, 184] width 4 height 13
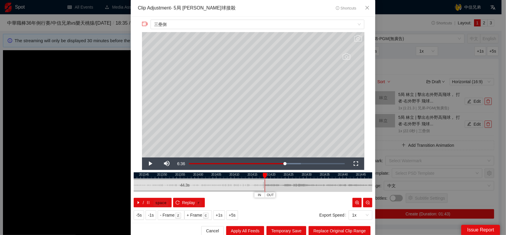
drag, startPoint x: 335, startPoint y: 188, endPoint x: 278, endPoint y: 189, distance: 57.6
click at [278, 189] on div at bounding box center [195, 184] width 239 height 13
drag, startPoint x: 262, startPoint y: 185, endPoint x: 343, endPoint y: 186, distance: 80.7
click at [343, 186] on div at bounding box center [345, 184] width 4 height 13
drag, startPoint x: 358, startPoint y: 185, endPoint x: 301, endPoint y: 186, distance: 56.4
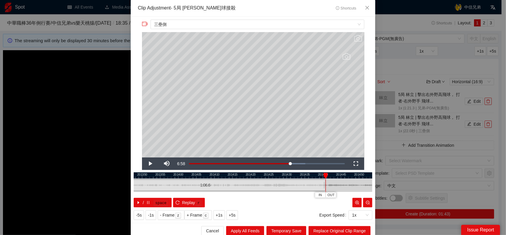
click at [301, 186] on div at bounding box center [233, 184] width 239 height 13
drag, startPoint x: 287, startPoint y: 185, endPoint x: 311, endPoint y: 186, distance: 24.4
click at [311, 186] on div at bounding box center [313, 184] width 4 height 13
click at [334, 231] on span "Replace Original Clip Range" at bounding box center [340, 230] width 53 height 7
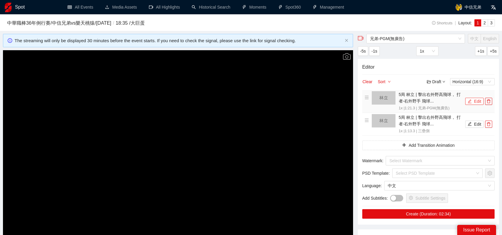
click at [475, 101] on button "Edit" at bounding box center [474, 101] width 18 height 7
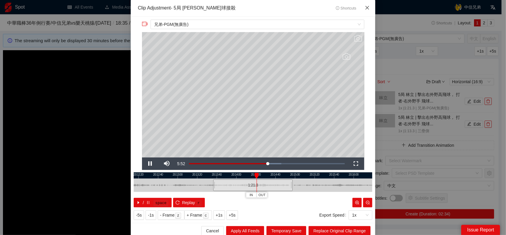
click at [368, 7] on icon "close" at bounding box center [367, 7] width 5 height 5
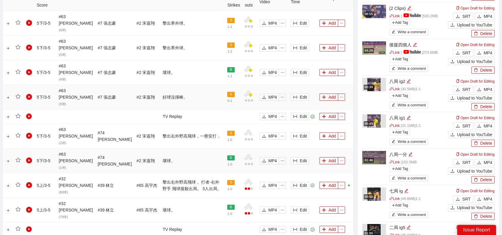
scroll to position [386, 0]
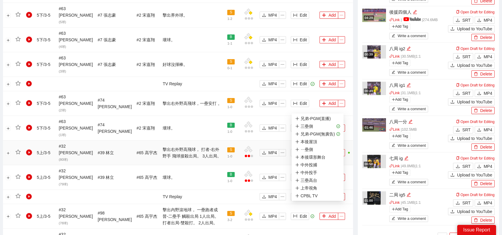
click at [342, 150] on span "ellipsis" at bounding box center [341, 152] width 7 height 4
click at [319, 149] on span "ㄧ壘側" at bounding box center [317, 149] width 45 height 7
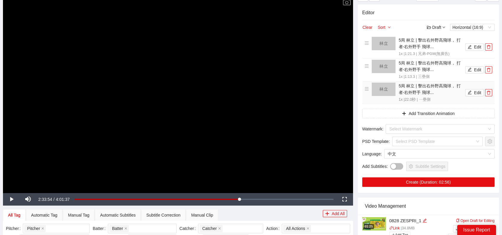
scroll to position [30, 0]
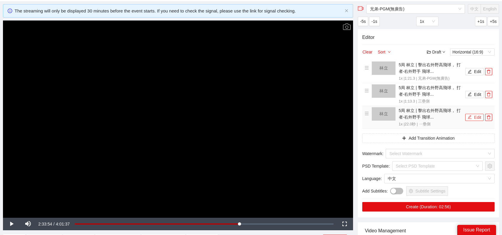
click at [469, 119] on button "Edit" at bounding box center [474, 117] width 18 height 7
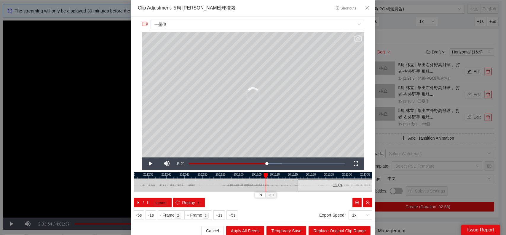
drag, startPoint x: 254, startPoint y: 183, endPoint x: 326, endPoint y: 190, distance: 72.1
click at [335, 188] on div "22.0 s" at bounding box center [338, 185] width 80 height 12
drag, startPoint x: 261, startPoint y: 188, endPoint x: 134, endPoint y: 189, distance: 126.4
click at [134, 189] on div at bounding box center [240, 184] width 239 height 13
drag, startPoint x: 195, startPoint y: 185, endPoint x: 262, endPoint y: 186, distance: 67.7
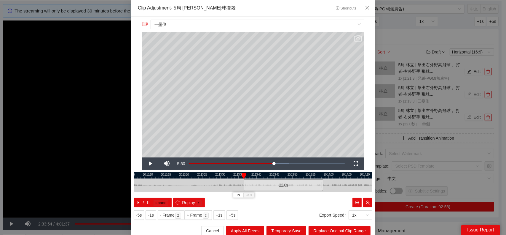
click at [262, 186] on div "22.0 s" at bounding box center [284, 185] width 80 height 12
drag, startPoint x: 344, startPoint y: 187, endPoint x: 186, endPoint y: 189, distance: 157.9
click at [186, 189] on div at bounding box center [97, 184] width 239 height 13
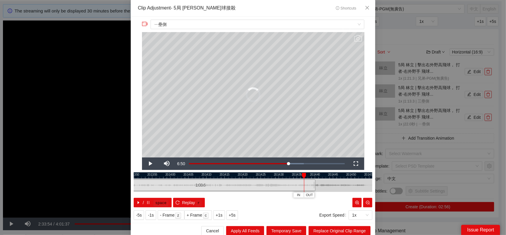
drag, startPoint x: 163, startPoint y: 183, endPoint x: 314, endPoint y: 185, distance: 150.8
click at [314, 185] on div at bounding box center [315, 184] width 4 height 13
click at [338, 231] on span "Replace Original Clip Range" at bounding box center [340, 230] width 53 height 7
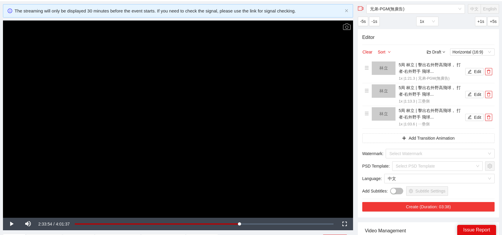
click at [437, 206] on button "Create (Duration: 03:38)" at bounding box center [428, 206] width 132 height 9
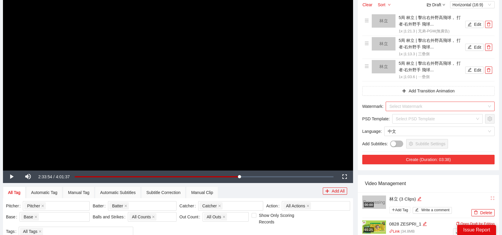
scroll to position [119, 0]
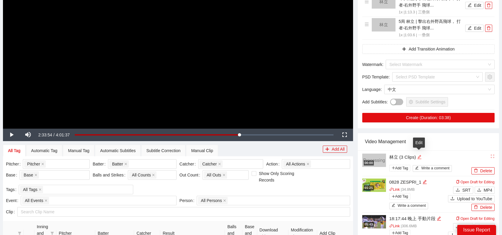
click at [444, 155] on icon "edit" at bounding box center [446, 157] width 4 height 4
type textarea "*"
type textarea "**"
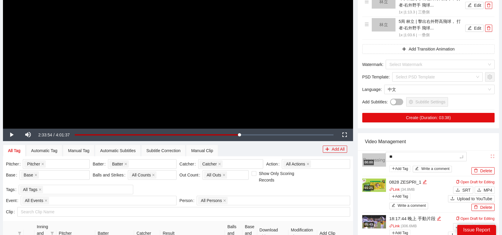
type textarea "***"
type textarea "****"
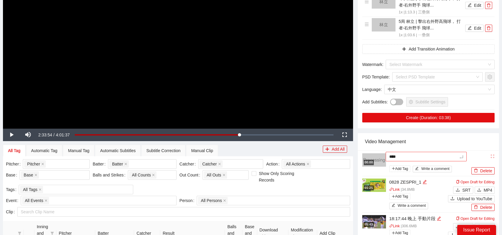
type textarea "****"
type textarea "******"
type textarea "*******"
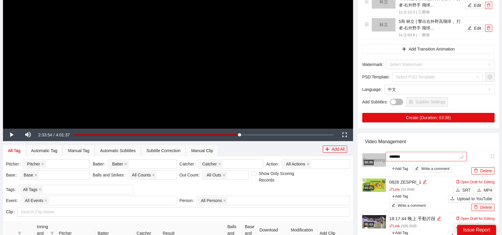
type textarea "********"
type textarea "*********"
type textarea "**********"
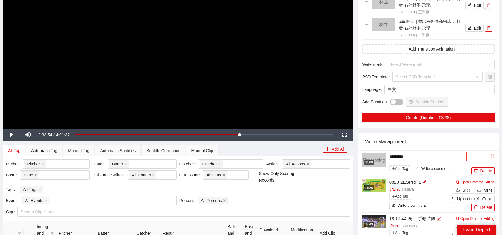
type textarea "**********"
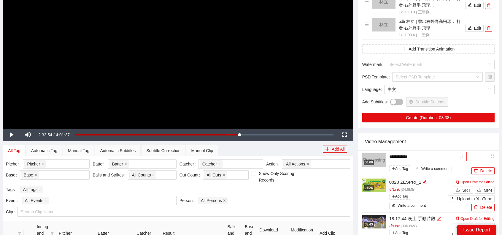
type textarea "**********"
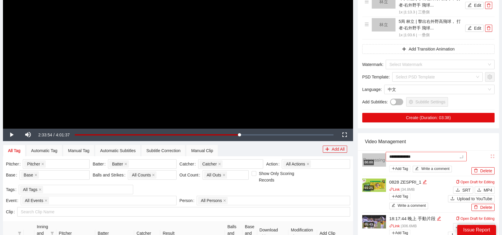
type textarea "**********"
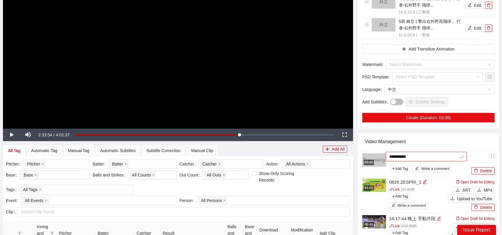
type textarea "**********"
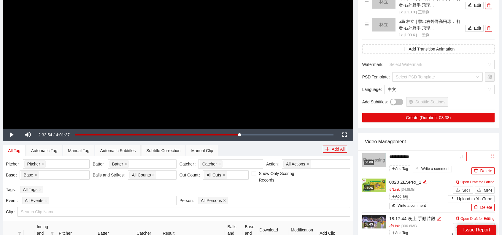
type textarea "**********"
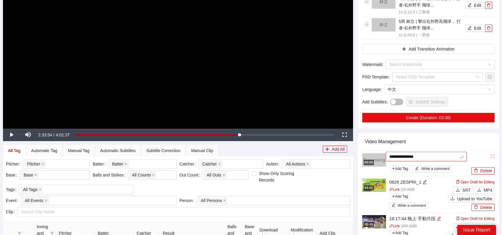
type textarea "**********"
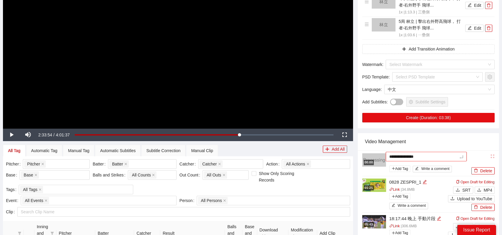
type textarea "**********"
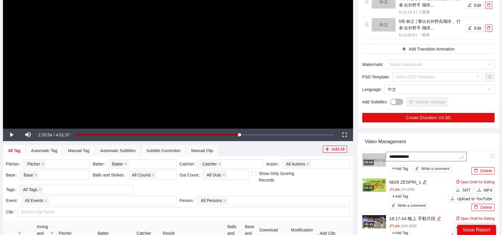
type textarea "**********"
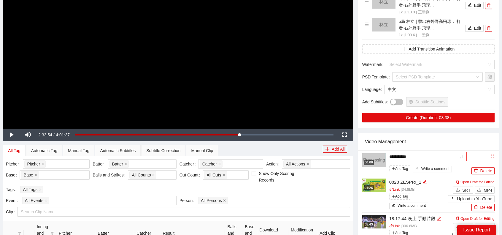
type textarea "**********"
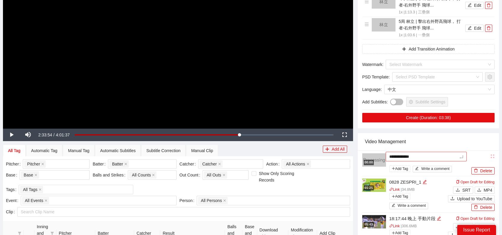
type textarea "**********"
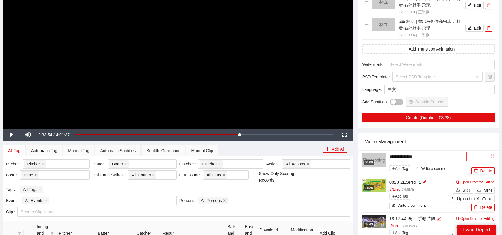
type textarea "**********"
click at [440, 137] on div "Video Management" at bounding box center [428, 141] width 127 height 17
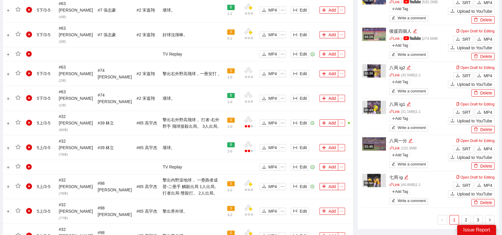
scroll to position [551, 0]
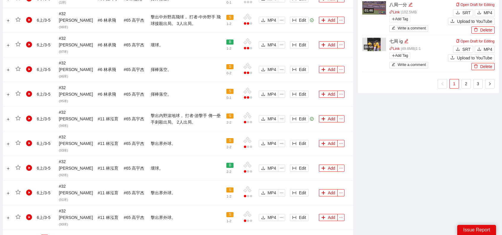
scroll to position [462, 0]
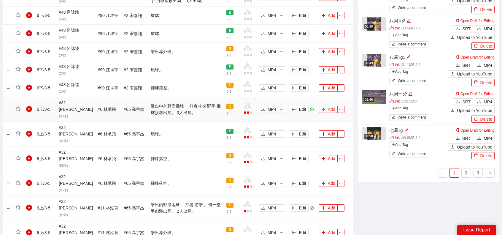
click at [321, 107] on icon "plus" at bounding box center [323, 109] width 4 height 4
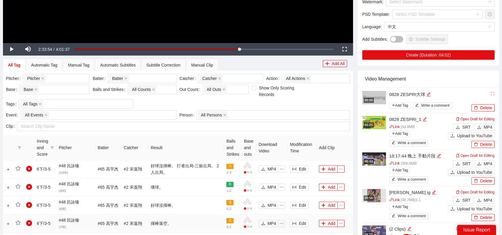
scroll to position [77, 0]
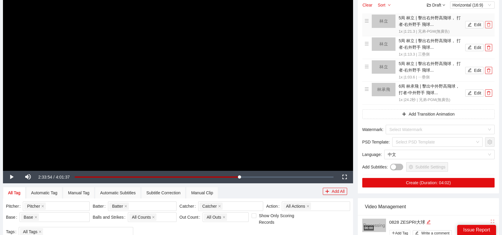
click at [489, 27] on button "button" at bounding box center [488, 24] width 7 height 7
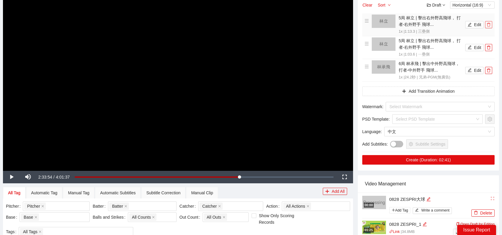
click at [489, 27] on button "button" at bounding box center [488, 24] width 7 height 7
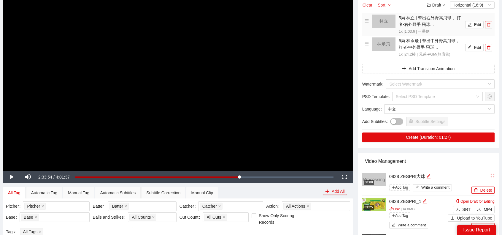
click at [489, 23] on icon "delete" at bounding box center [489, 25] width 4 height 4
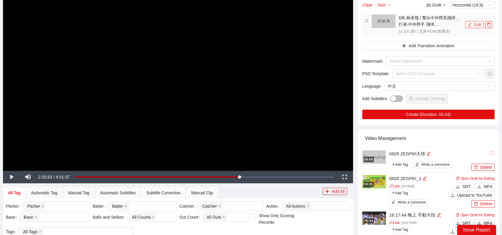
click at [472, 25] on button "Edit" at bounding box center [474, 24] width 18 height 7
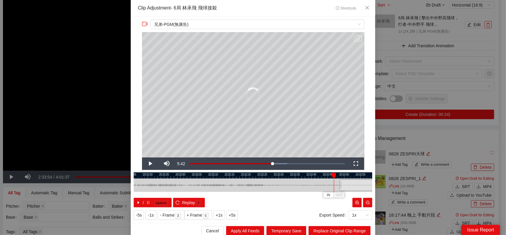
drag, startPoint x: 248, startPoint y: 185, endPoint x: 369, endPoint y: 191, distance: 121.8
click at [369, 191] on div "24.2 s" at bounding box center [253, 184] width 239 height 13
drag, startPoint x: 292, startPoint y: 185, endPoint x: 182, endPoint y: 172, distance: 110.8
click at [141, 174] on div "20:32:25 20:32:30 20:32:35 20:32:40 20:32:45 20:32:50 20:32:55 20:33:00 20:33:0…" at bounding box center [253, 189] width 239 height 35
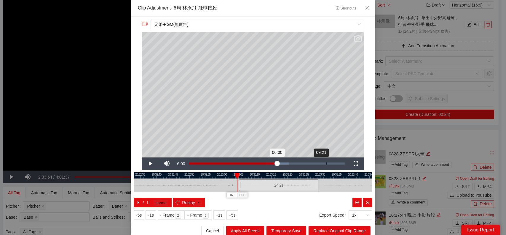
drag, startPoint x: 227, startPoint y: 181, endPoint x: 312, endPoint y: 158, distance: 87.6
click at [294, 179] on div "24.2 s" at bounding box center [279, 185] width 80 height 12
click at [367, 5] on span "Close" at bounding box center [368, 8] width 16 height 16
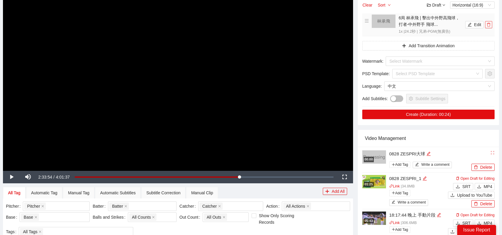
click at [488, 22] on button "button" at bounding box center [488, 24] width 7 height 7
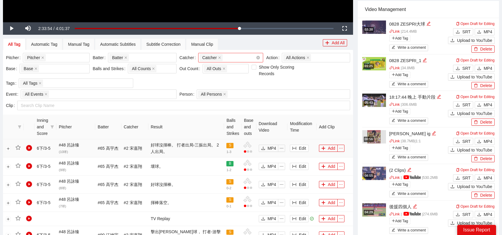
scroll to position [255, 0]
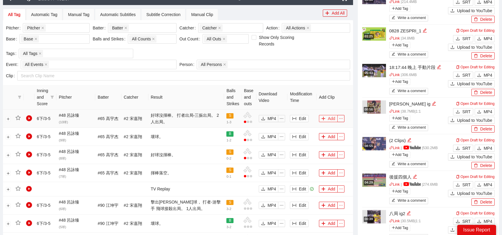
click at [326, 118] on button "Add" at bounding box center [328, 118] width 19 height 7
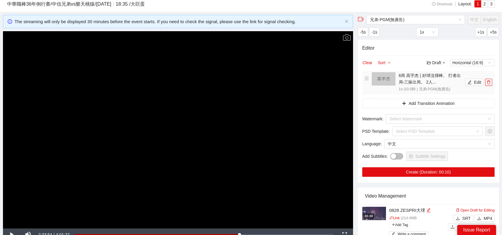
scroll to position [0, 0]
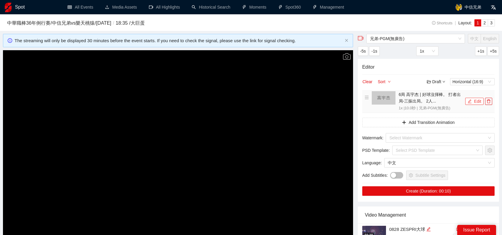
click at [466, 100] on button "Edit" at bounding box center [474, 101] width 18 height 7
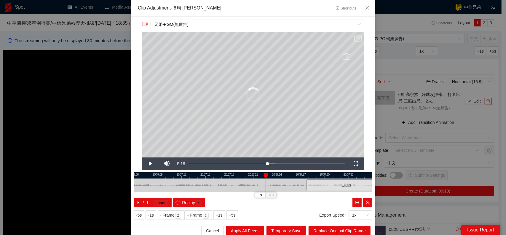
drag, startPoint x: 241, startPoint y: 186, endPoint x: 332, endPoint y: 189, distance: 90.8
click at [332, 189] on div "10.0 s" at bounding box center [347, 185] width 80 height 12
drag, startPoint x: 263, startPoint y: 188, endPoint x: 173, endPoint y: 187, distance: 90.8
click at [172, 187] on div at bounding box center [243, 184] width 239 height 13
drag, startPoint x: 231, startPoint y: 182, endPoint x: 335, endPoint y: 187, distance: 103.9
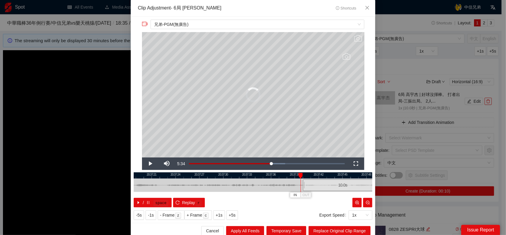
click at [336, 187] on div "10.0 s" at bounding box center [343, 185] width 80 height 12
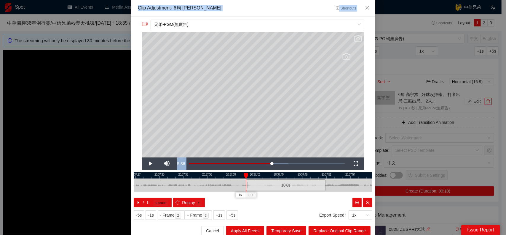
drag, startPoint x: 262, startPoint y: 182, endPoint x: 78, endPoint y: 181, distance: 184.0
click at [69, 183] on div "**********" at bounding box center [253, 117] width 506 height 235
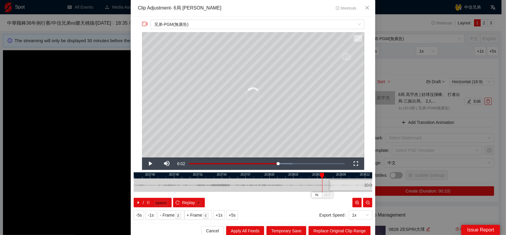
drag, startPoint x: 170, startPoint y: 184, endPoint x: 379, endPoint y: 187, distance: 208.6
click at [379, 187] on div "**********" at bounding box center [253, 117] width 506 height 235
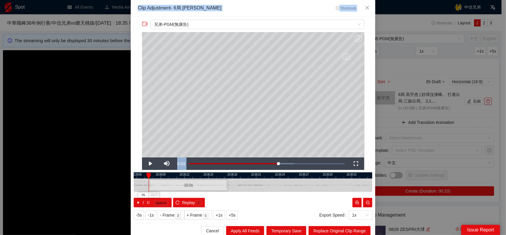
drag, startPoint x: 316, startPoint y: 185, endPoint x: 106, endPoint y: 183, distance: 209.5
click at [100, 185] on div "**********" at bounding box center [253, 117] width 506 height 235
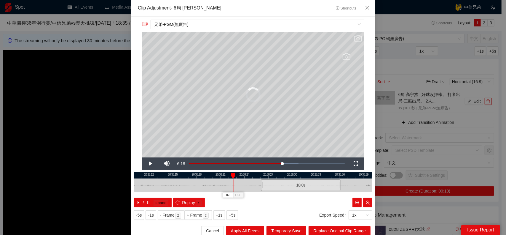
drag, startPoint x: 152, startPoint y: 183, endPoint x: 309, endPoint y: 181, distance: 156.7
click at [309, 181] on div "10.0 s" at bounding box center [301, 185] width 80 height 12
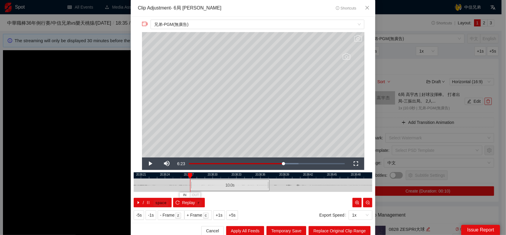
drag, startPoint x: 261, startPoint y: 180, endPoint x: 170, endPoint y: 187, distance: 91.7
click at [152, 187] on div at bounding box center [173, 184] width 239 height 13
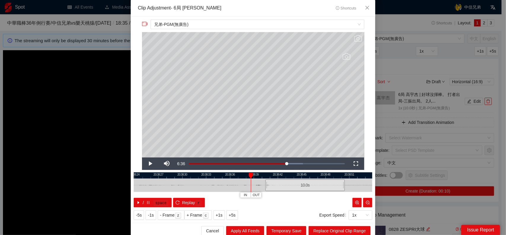
drag, startPoint x: 180, startPoint y: 187, endPoint x: 285, endPoint y: 185, distance: 105.7
click at [285, 185] on div "10.0 s" at bounding box center [306, 185] width 80 height 12
click at [182, 202] on span "Replay" at bounding box center [188, 202] width 13 height 7
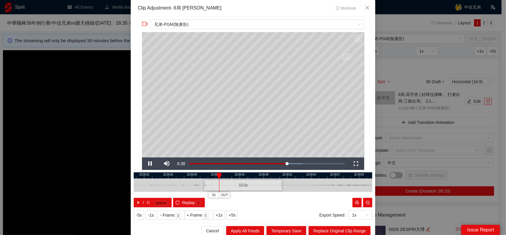
drag, startPoint x: 328, startPoint y: 184, endPoint x: 289, endPoint y: 185, distance: 38.9
click at [289, 185] on div at bounding box center [191, 184] width 239 height 13
drag, startPoint x: 281, startPoint y: 183, endPoint x: 353, endPoint y: 184, distance: 72.1
click at [334, 184] on div at bounding box center [333, 184] width 4 height 13
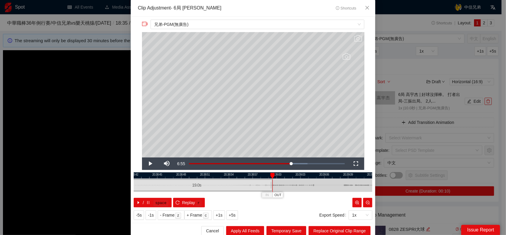
drag, startPoint x: 361, startPoint y: 185, endPoint x: 200, endPoint y: 184, distance: 161.1
click at [200, 184] on div at bounding box center [170, 184] width 239 height 13
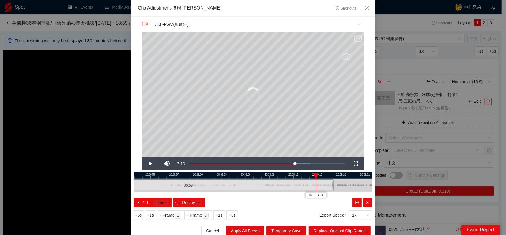
drag, startPoint x: 191, startPoint y: 182, endPoint x: 347, endPoint y: 187, distance: 156.1
click at [335, 187] on div at bounding box center [333, 184] width 4 height 13
click at [151, 163] on span "Video Player" at bounding box center [150, 163] width 17 height 0
click at [148, 163] on span "Video Player" at bounding box center [150, 163] width 17 height 0
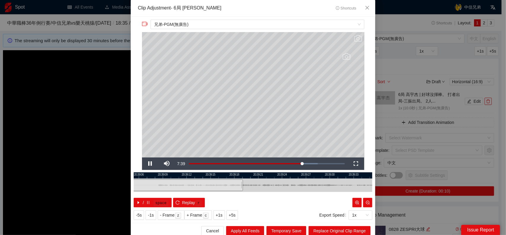
drag, startPoint x: 360, startPoint y: 182, endPoint x: 226, endPoint y: 185, distance: 134.2
click at [226, 185] on div at bounding box center [146, 184] width 239 height 13
drag, startPoint x: 214, startPoint y: 182, endPoint x: 345, endPoint y: 183, distance: 131.7
click at [345, 183] on div at bounding box center [347, 184] width 4 height 13
drag, startPoint x: 355, startPoint y: 183, endPoint x: 298, endPoint y: 184, distance: 56.7
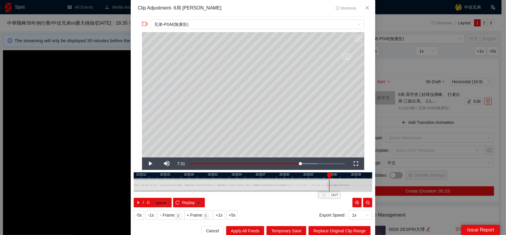
click at [298, 184] on div at bounding box center [234, 184] width 239 height 13
drag, startPoint x: 289, startPoint y: 183, endPoint x: 357, endPoint y: 179, distance: 67.5
click at [353, 182] on div at bounding box center [352, 184] width 4 height 13
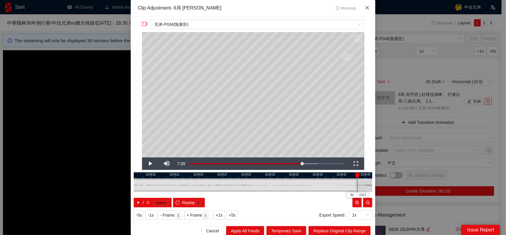
click at [365, 5] on span "Close" at bounding box center [368, 8] width 16 height 16
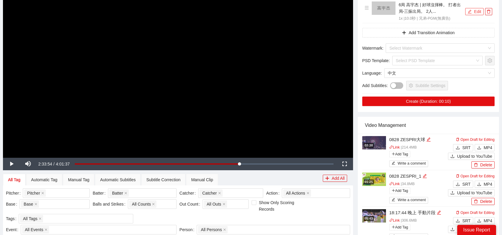
scroll to position [119, 0]
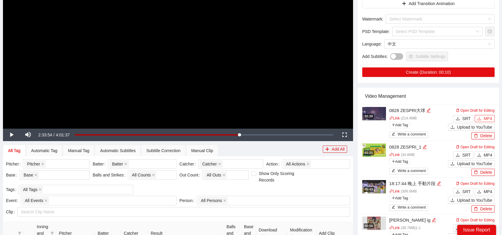
drag, startPoint x: 481, startPoint y: 120, endPoint x: 475, endPoint y: 107, distance: 13.8
click at [481, 120] on icon "download" at bounding box center [479, 118] width 4 height 3
